Goal: Register for event/course

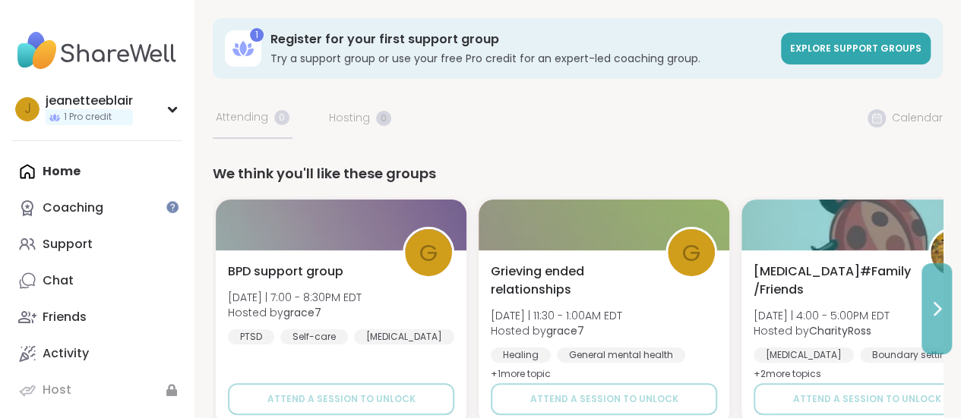
click at [937, 308] on icon at bounding box center [937, 309] width 6 height 12
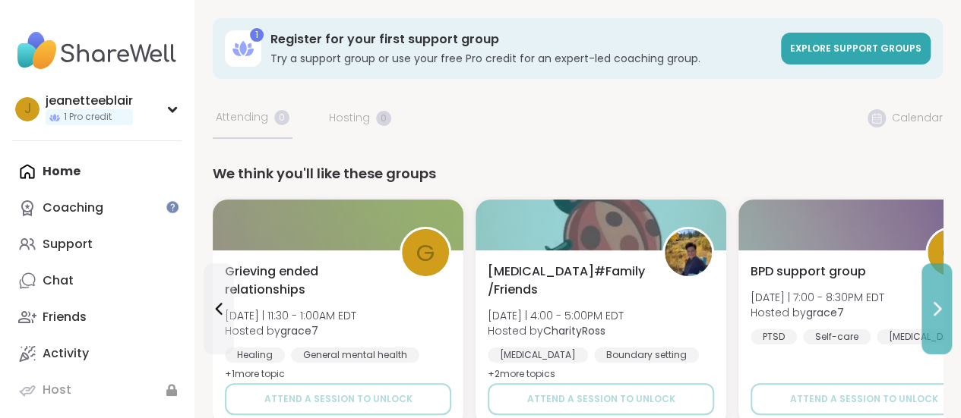
click at [937, 308] on icon at bounding box center [937, 309] width 6 height 12
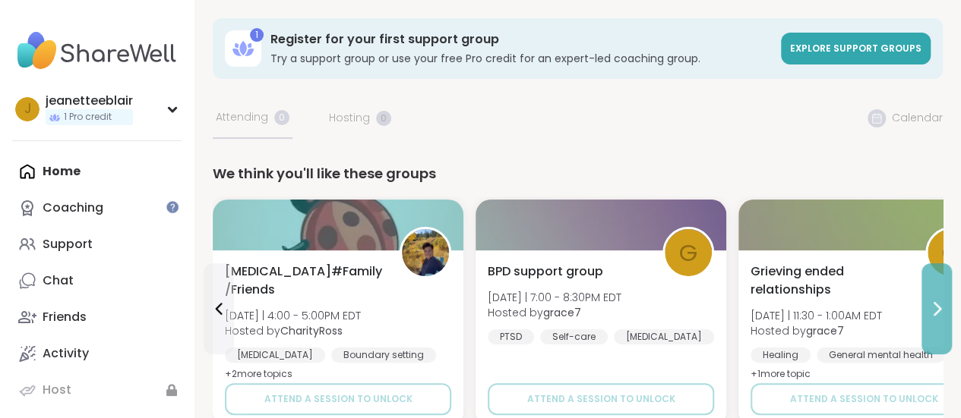
click at [937, 308] on icon at bounding box center [937, 309] width 6 height 12
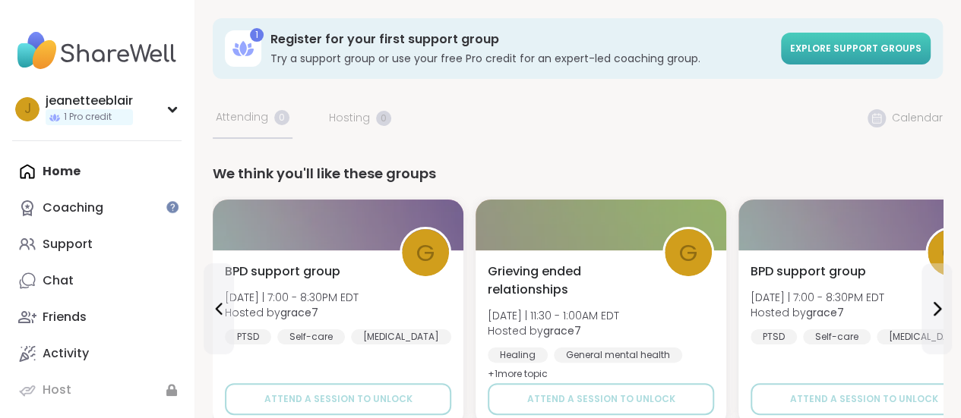
click at [828, 55] on span "Explore support groups" at bounding box center [855, 48] width 131 height 13
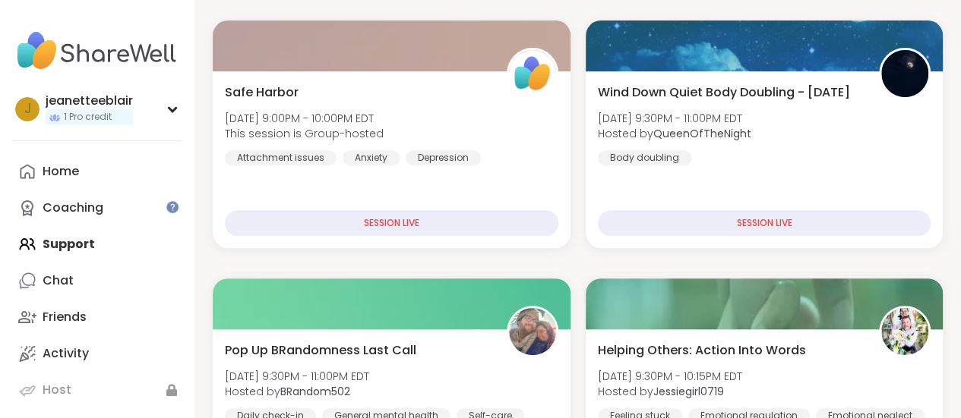
scroll to position [243, 0]
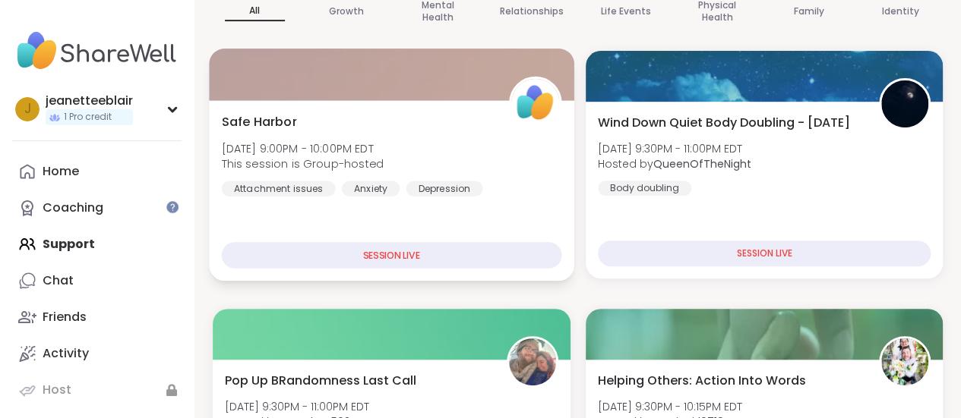
click at [418, 260] on div "SESSION LIVE" at bounding box center [391, 255] width 339 height 27
click at [369, 262] on div "SESSION LIVE" at bounding box center [391, 255] width 339 height 27
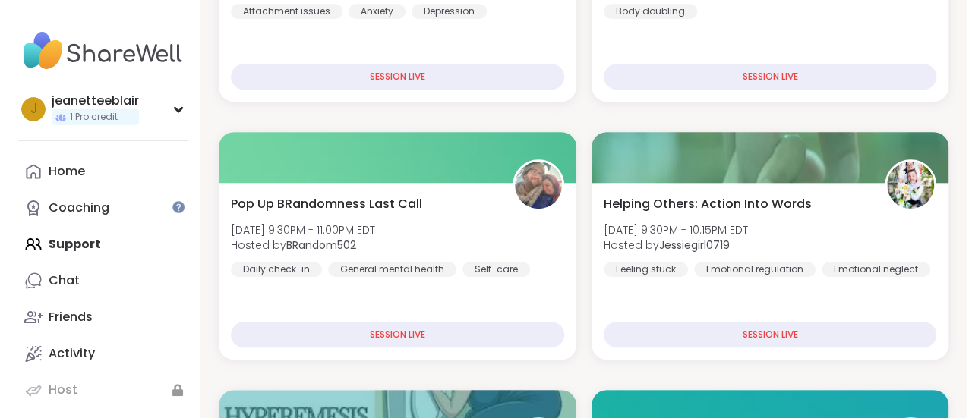
scroll to position [381, 0]
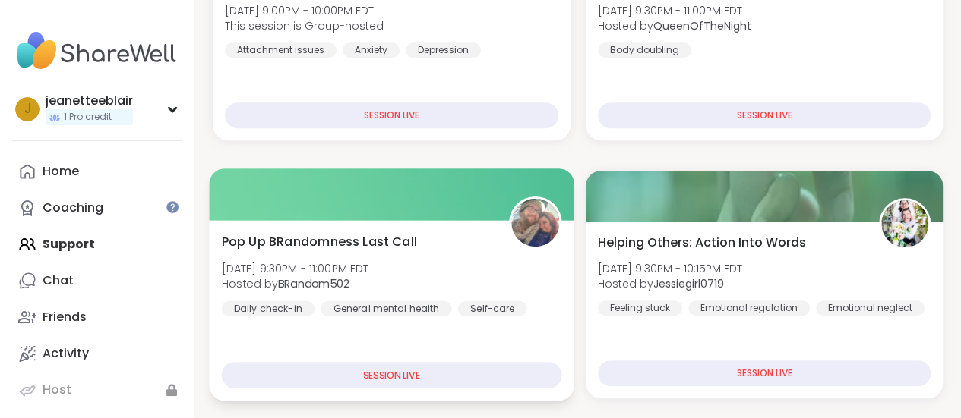
click at [415, 376] on div "SESSION LIVE" at bounding box center [391, 375] width 339 height 27
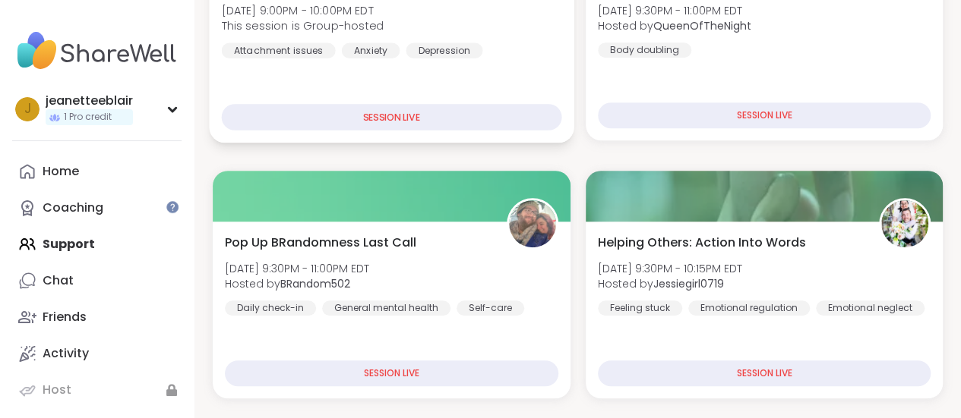
click at [505, 62] on div "Safe Harbor Tue, Sep 09 | 9:00PM - 10:00PM EDT This session is Group-hosted Att…" at bounding box center [391, 52] width 365 height 181
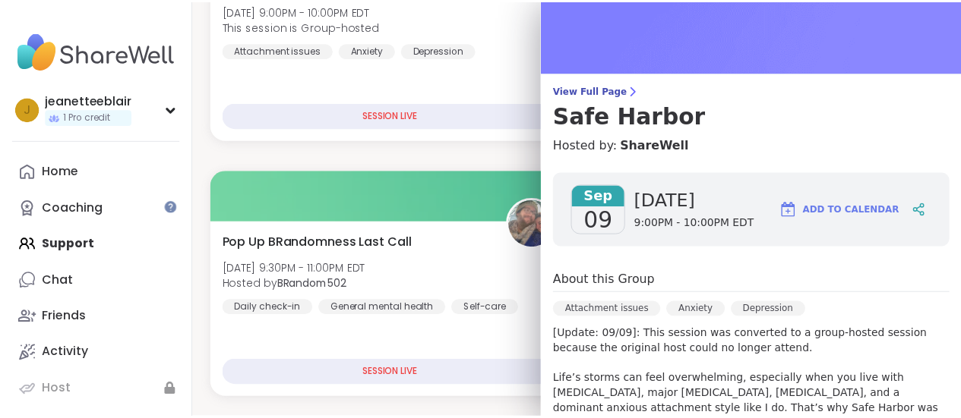
scroll to position [29, 0]
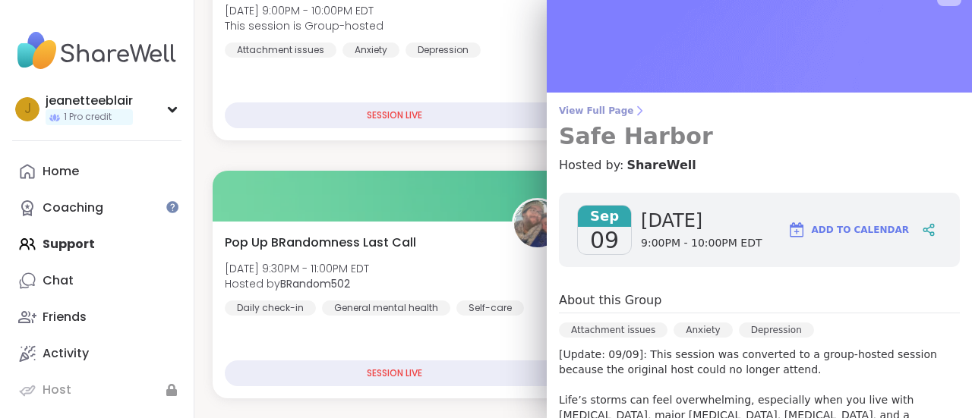
click at [608, 143] on h3 "Safe Harbor" at bounding box center [759, 136] width 401 height 27
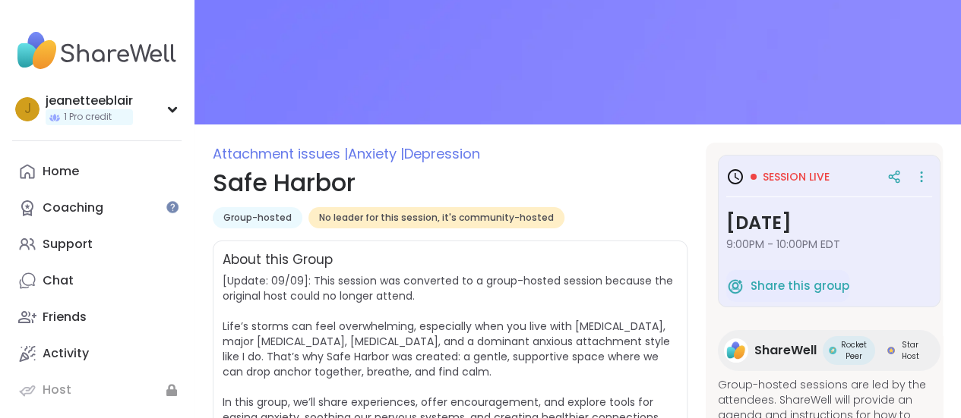
scroll to position [78, 0]
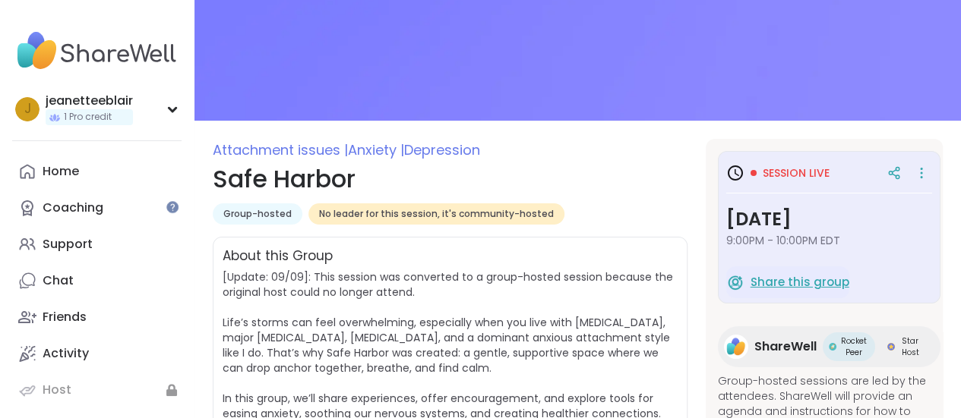
click at [761, 279] on span "Share this group" at bounding box center [799, 282] width 99 height 17
click at [764, 348] on span "ShareWell" at bounding box center [785, 347] width 62 height 18
click at [129, 54] on img at bounding box center [96, 50] width 169 height 53
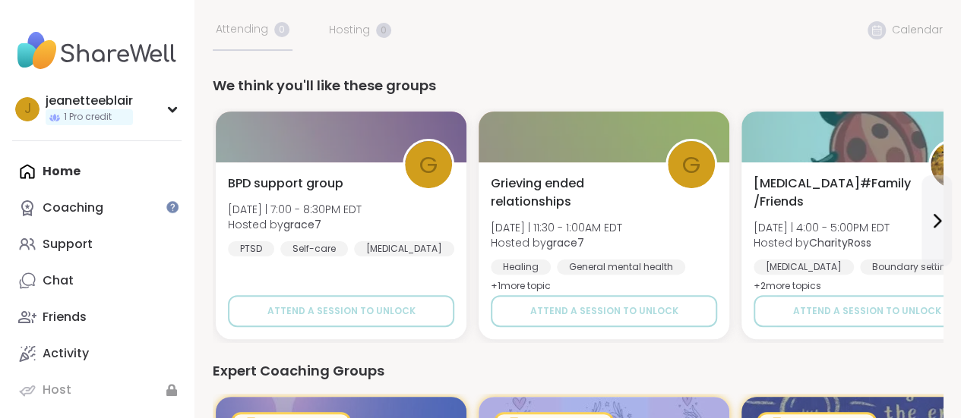
scroll to position [92, 0]
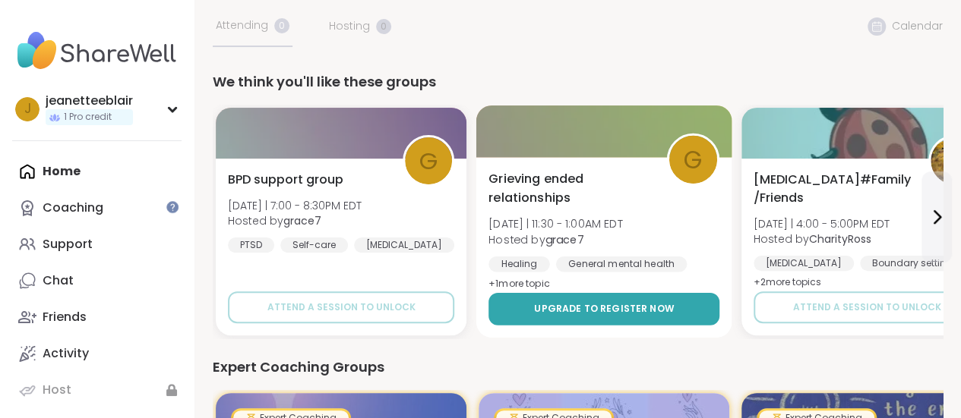
click at [560, 315] on span "Upgrade to register now" at bounding box center [604, 309] width 140 height 14
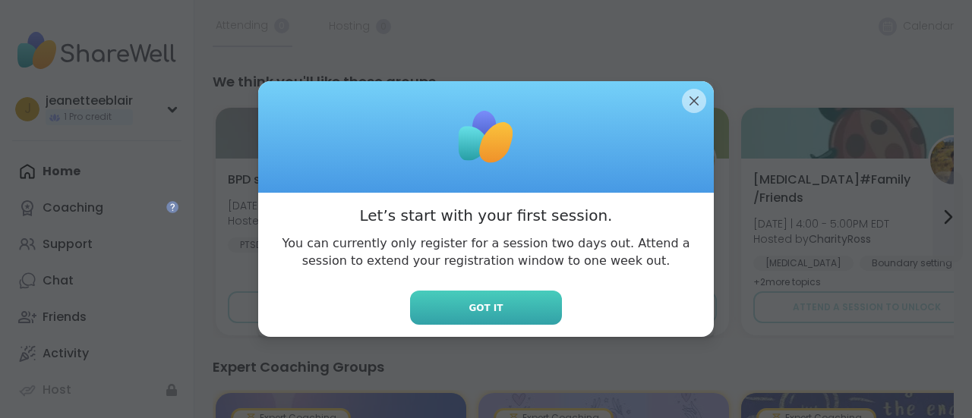
click at [487, 314] on span "Got it" at bounding box center [486, 308] width 34 height 14
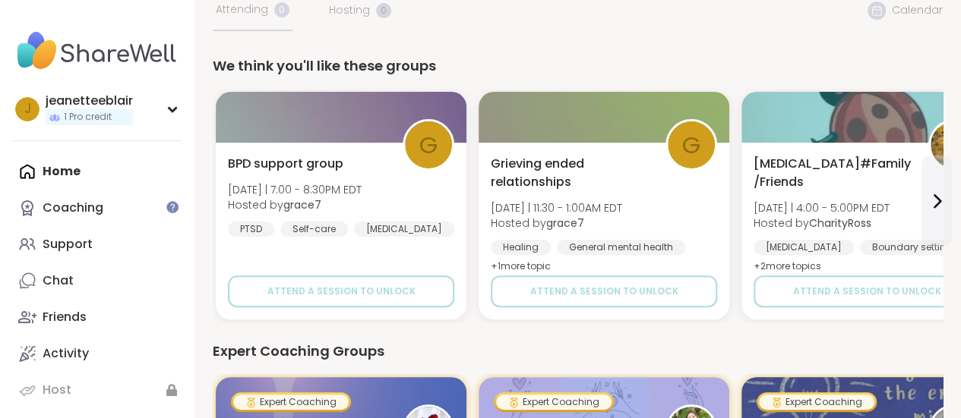
scroll to position [68, 0]
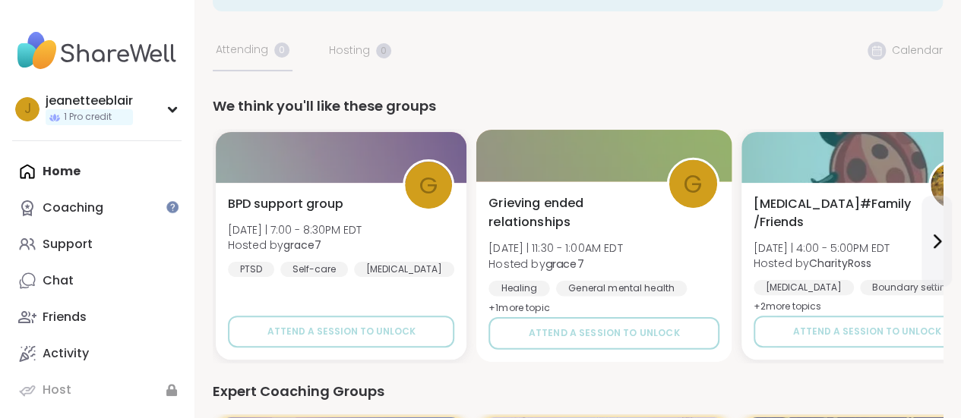
drag, startPoint x: 539, startPoint y: 203, endPoint x: 516, endPoint y: 202, distance: 23.6
click at [516, 202] on span "Grieving ended relationships" at bounding box center [568, 212] width 161 height 37
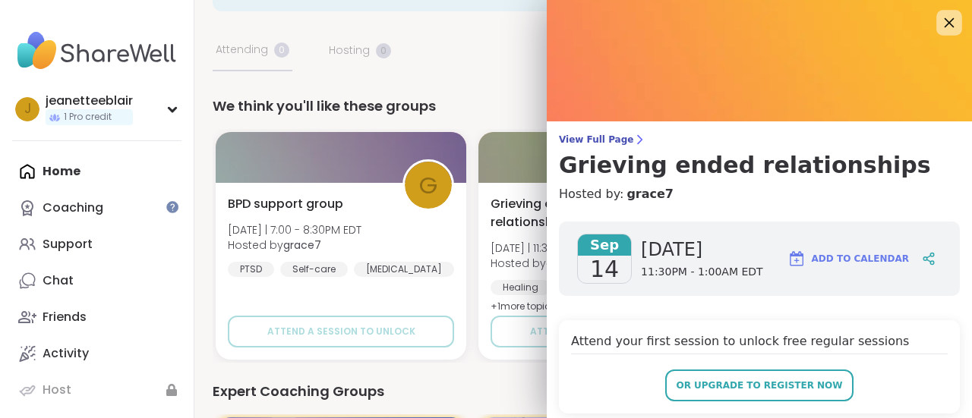
click at [939, 27] on icon at bounding box center [948, 22] width 19 height 19
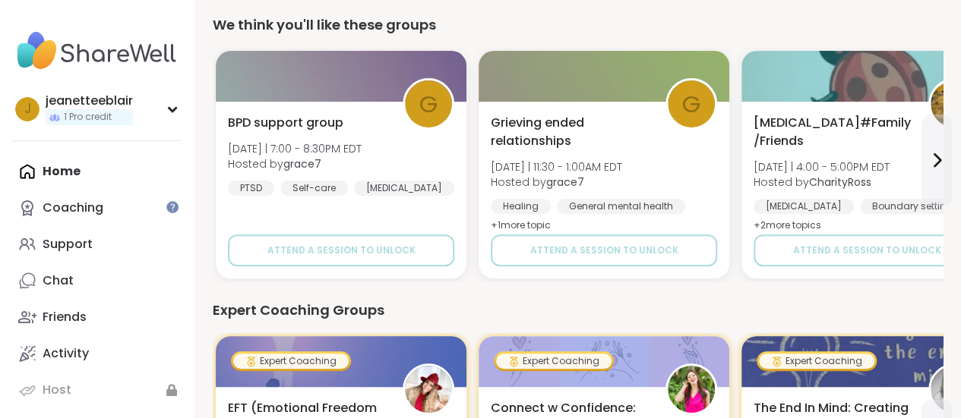
scroll to position [88, 0]
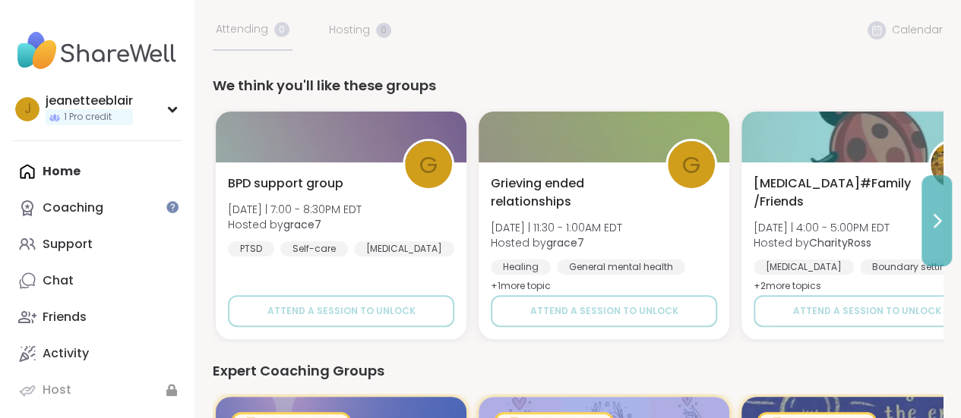
click at [937, 211] on button at bounding box center [936, 220] width 30 height 91
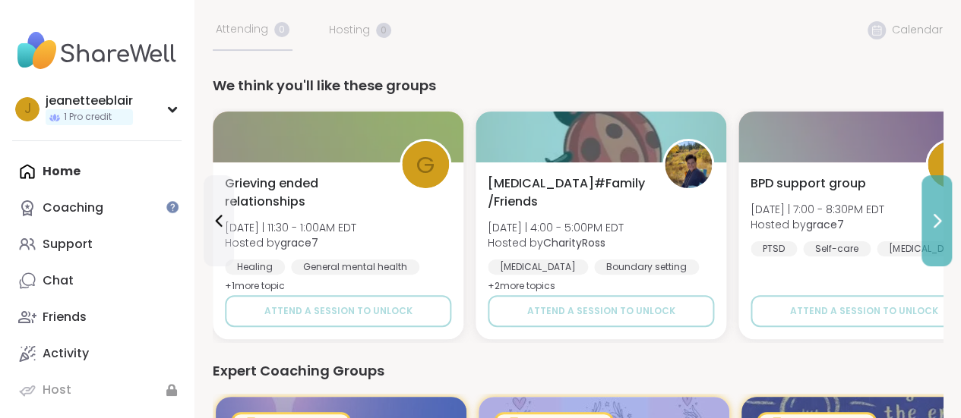
click at [937, 211] on button at bounding box center [936, 220] width 30 height 91
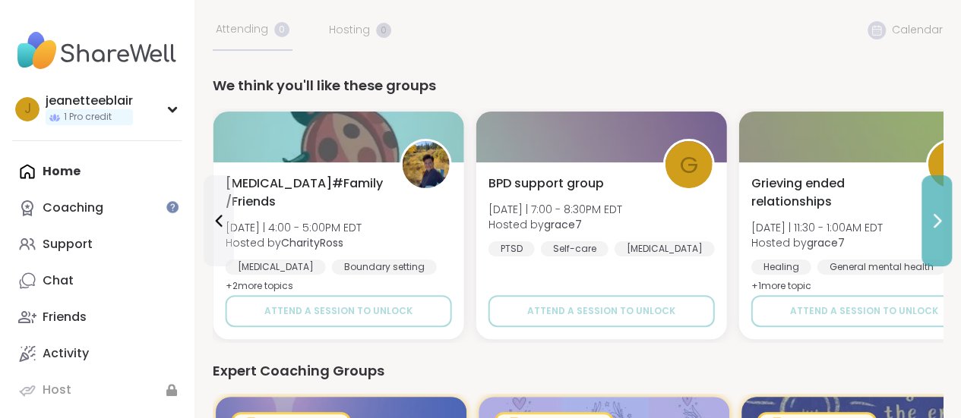
click at [937, 211] on button at bounding box center [936, 220] width 30 height 91
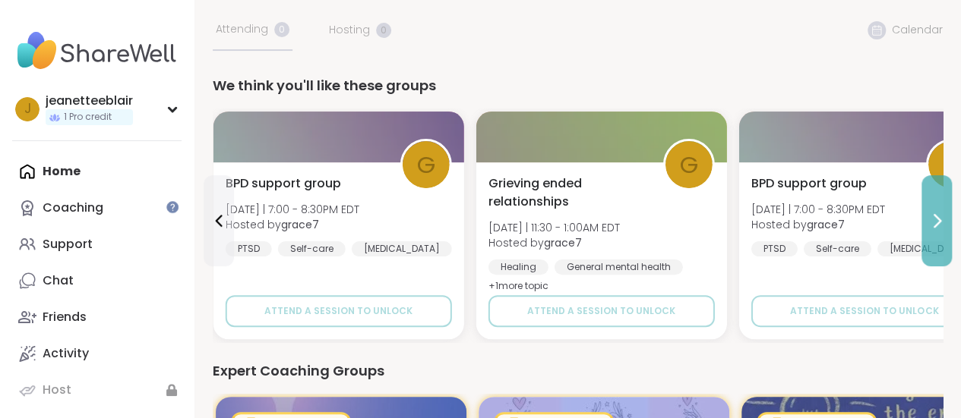
click at [937, 211] on button at bounding box center [936, 220] width 30 height 91
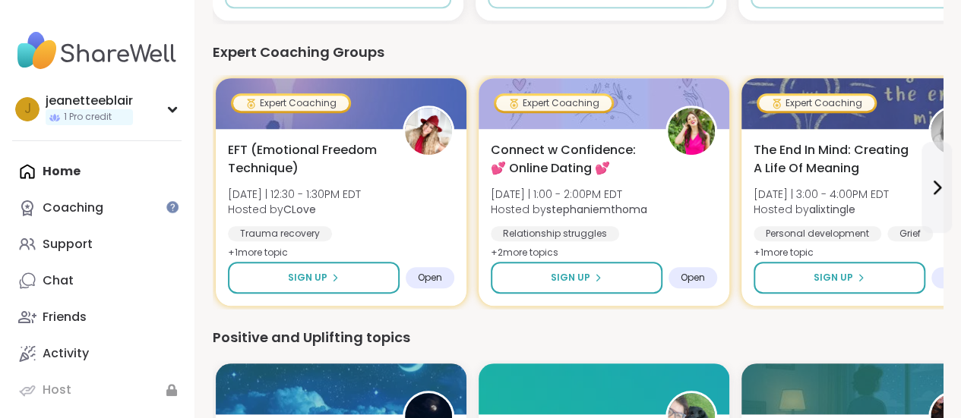
scroll to position [409, 0]
